Goal: Find specific page/section: Find specific page/section

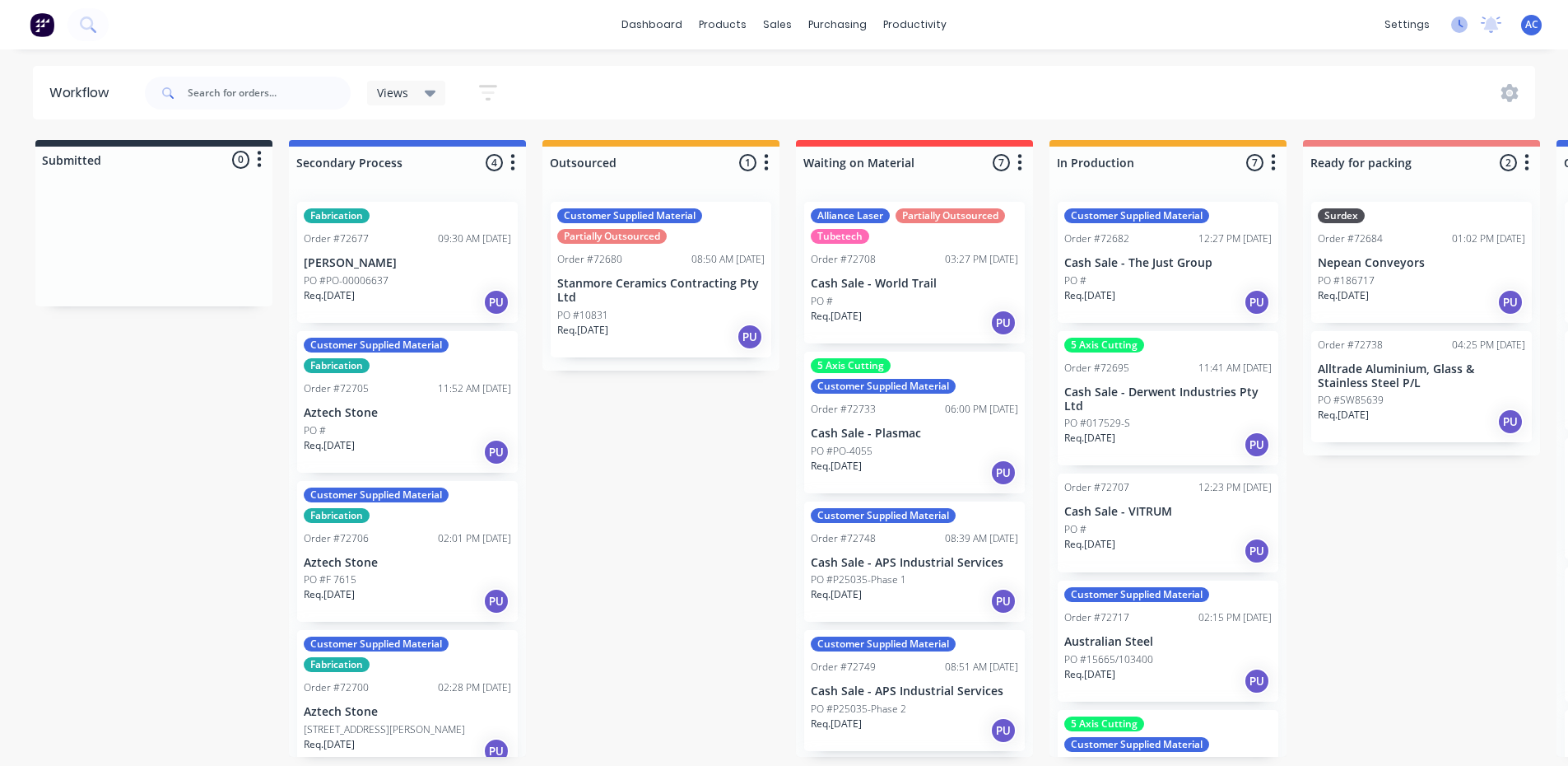
scroll to position [355, 0]
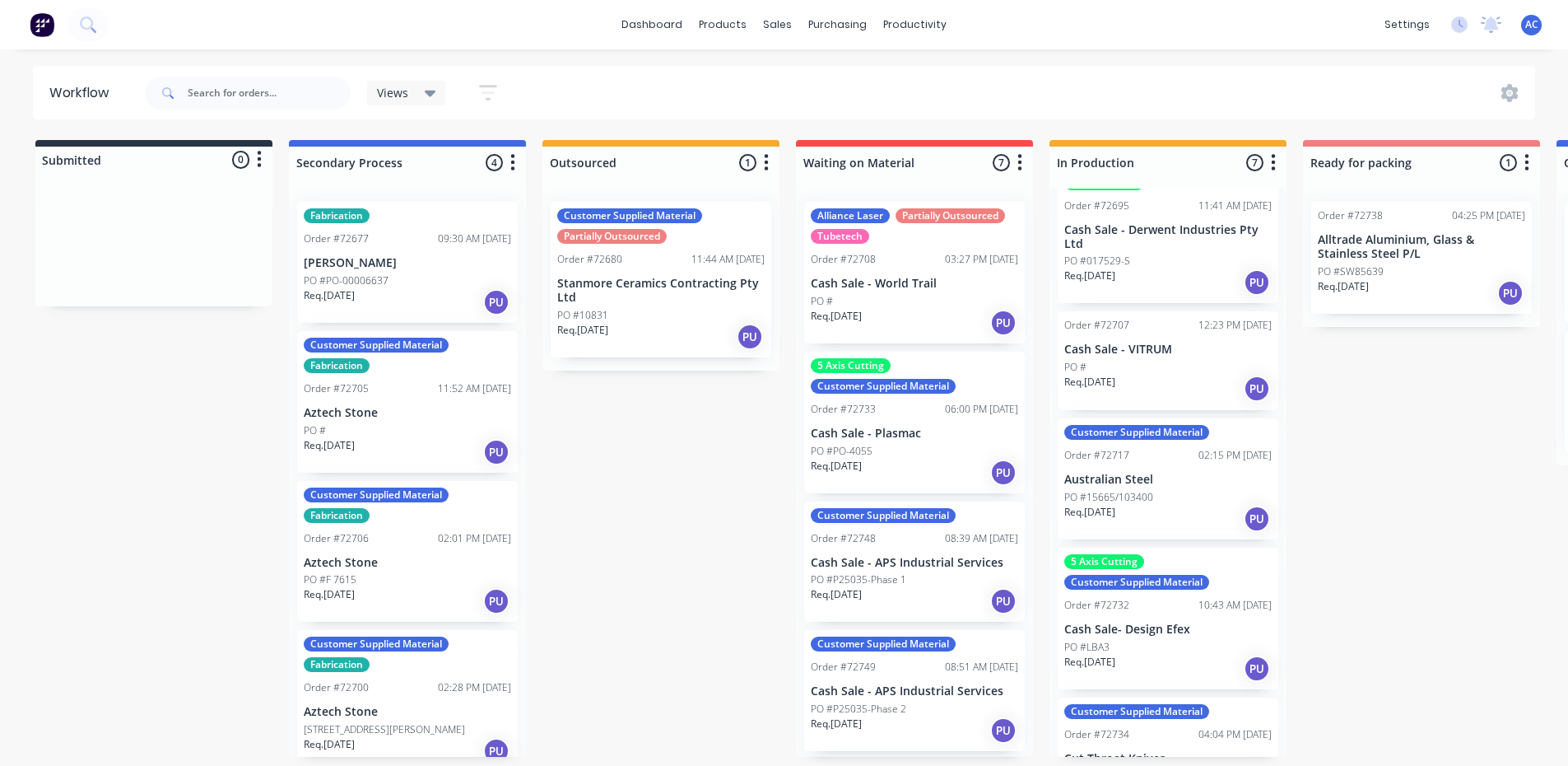
scroll to position [165, 0]
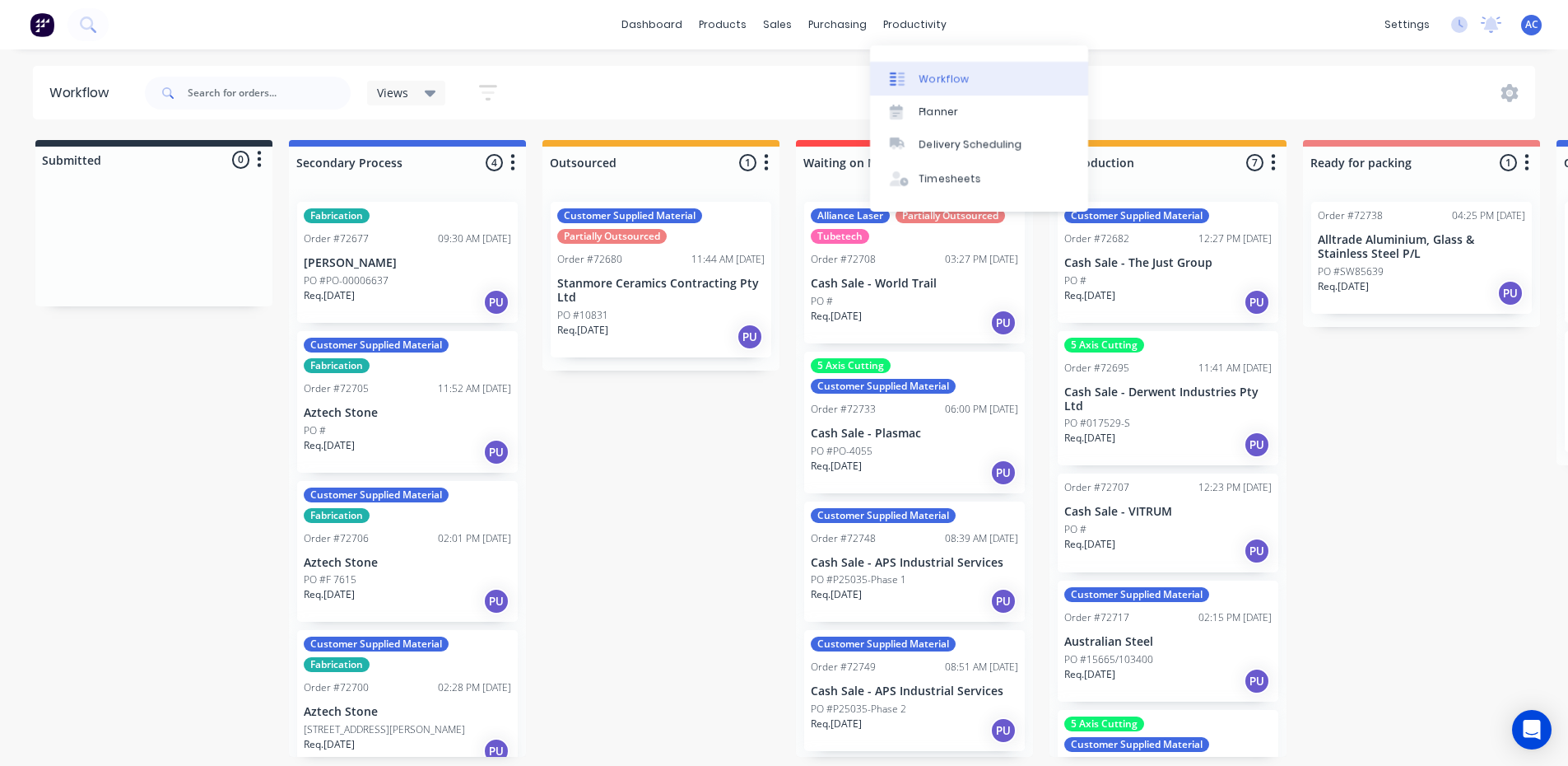
click at [920, 83] on div "Workflow" at bounding box center [945, 80] width 49 height 15
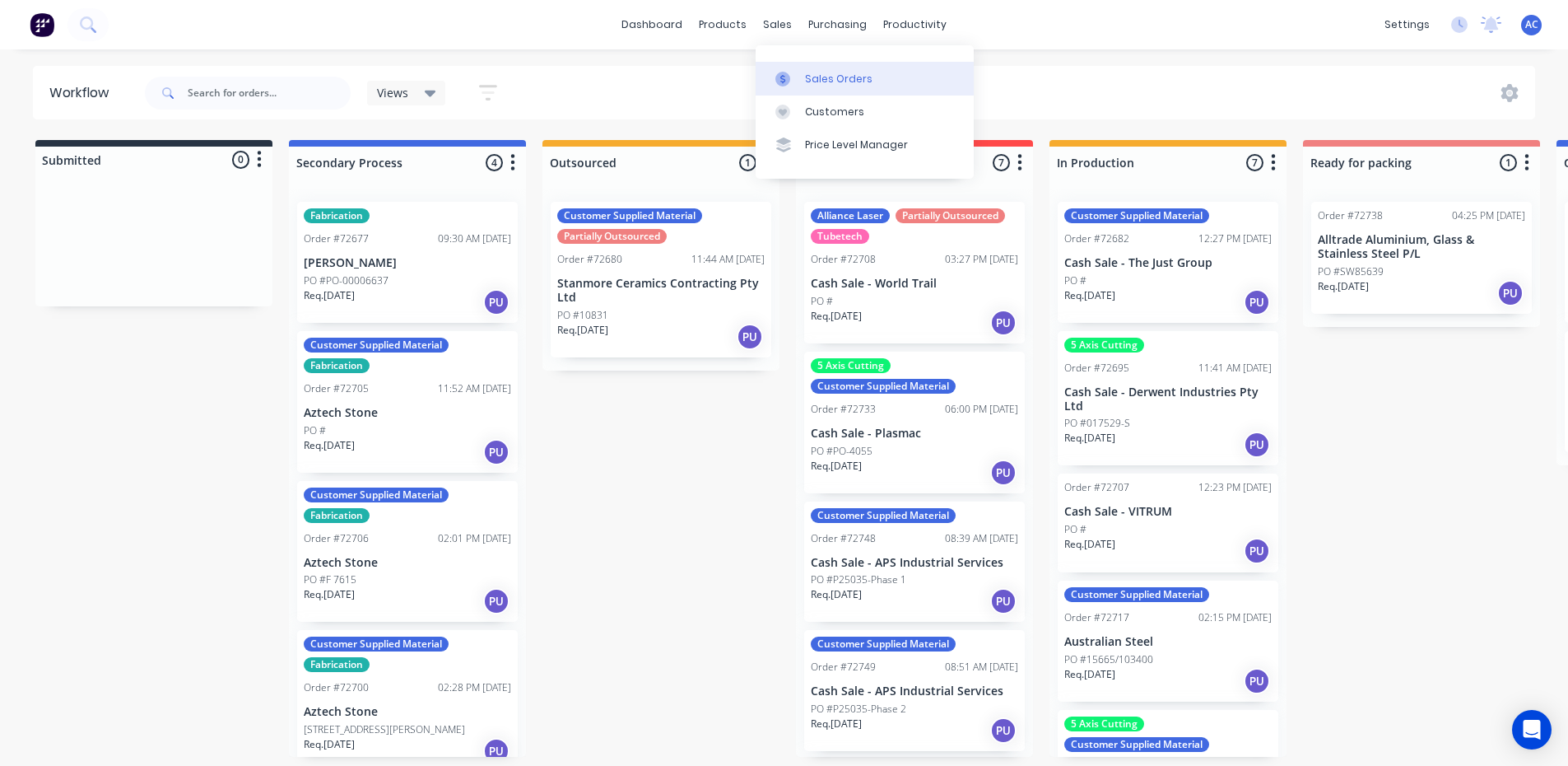
click at [820, 81] on div "Sales Orders" at bounding box center [838, 80] width 67 height 15
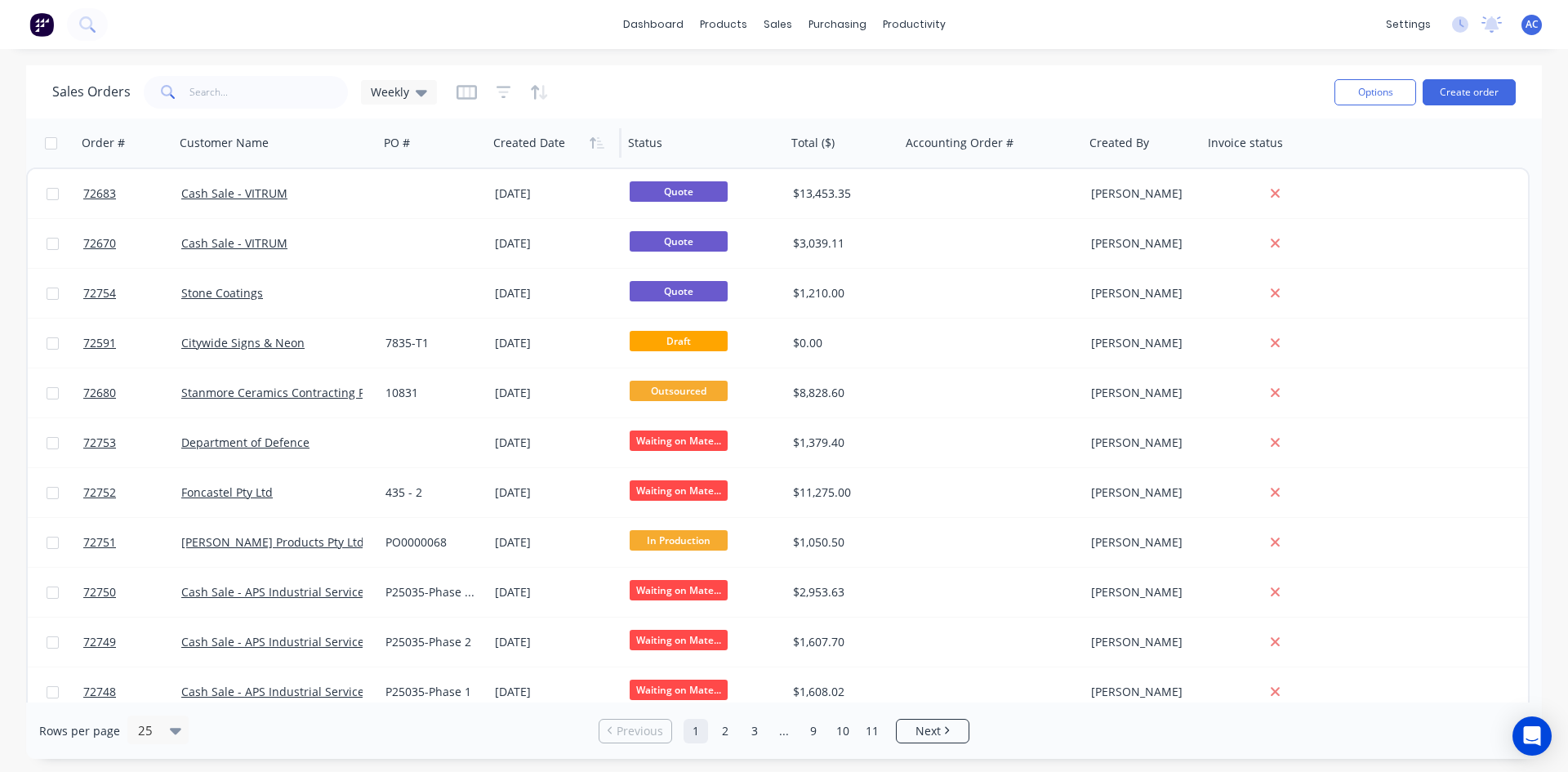
click at [525, 145] on div at bounding box center [551, 143] width 116 height 33
click at [557, 152] on div at bounding box center [551, 143] width 116 height 33
click at [598, 147] on icon "button" at bounding box center [597, 143] width 15 height 13
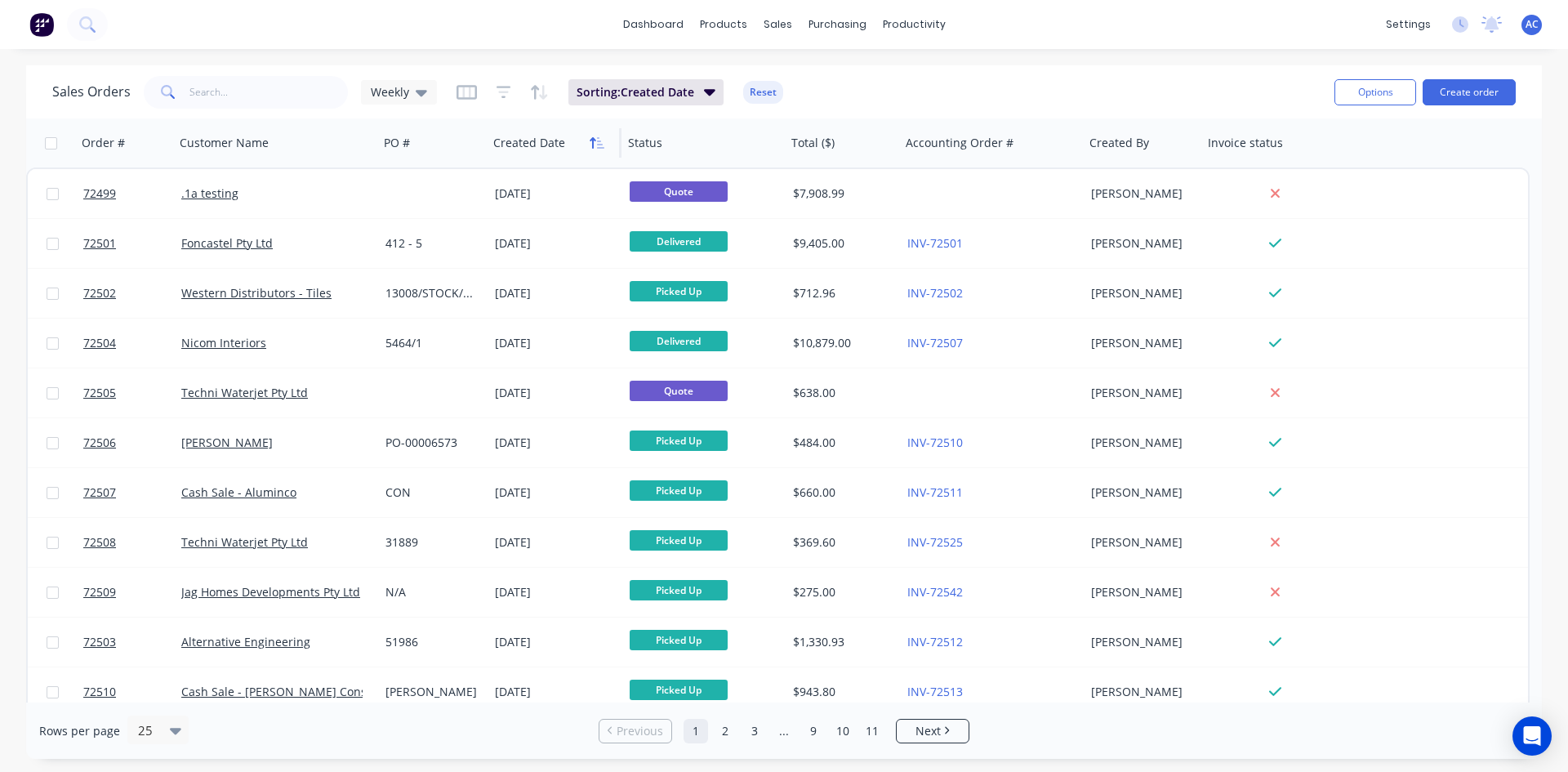
click at [589, 142] on icon "button" at bounding box center [597, 143] width 15 height 13
